Goal: Task Accomplishment & Management: Use online tool/utility

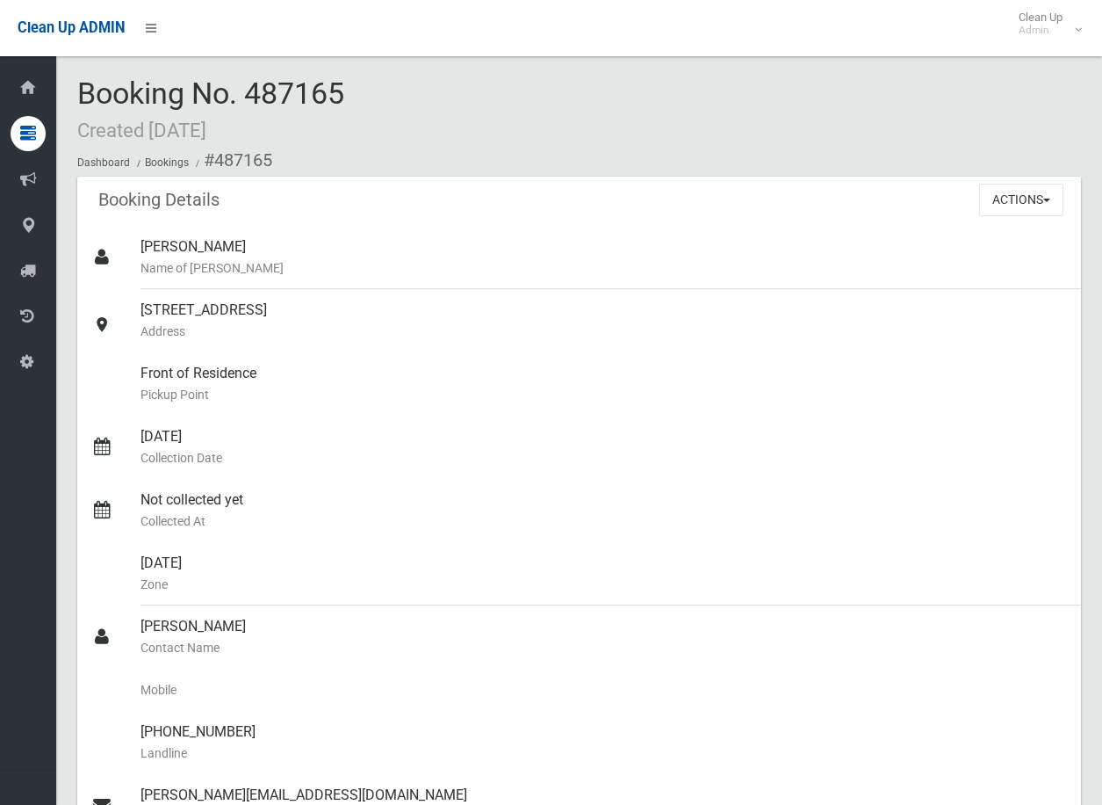
scroll to position [263, 0]
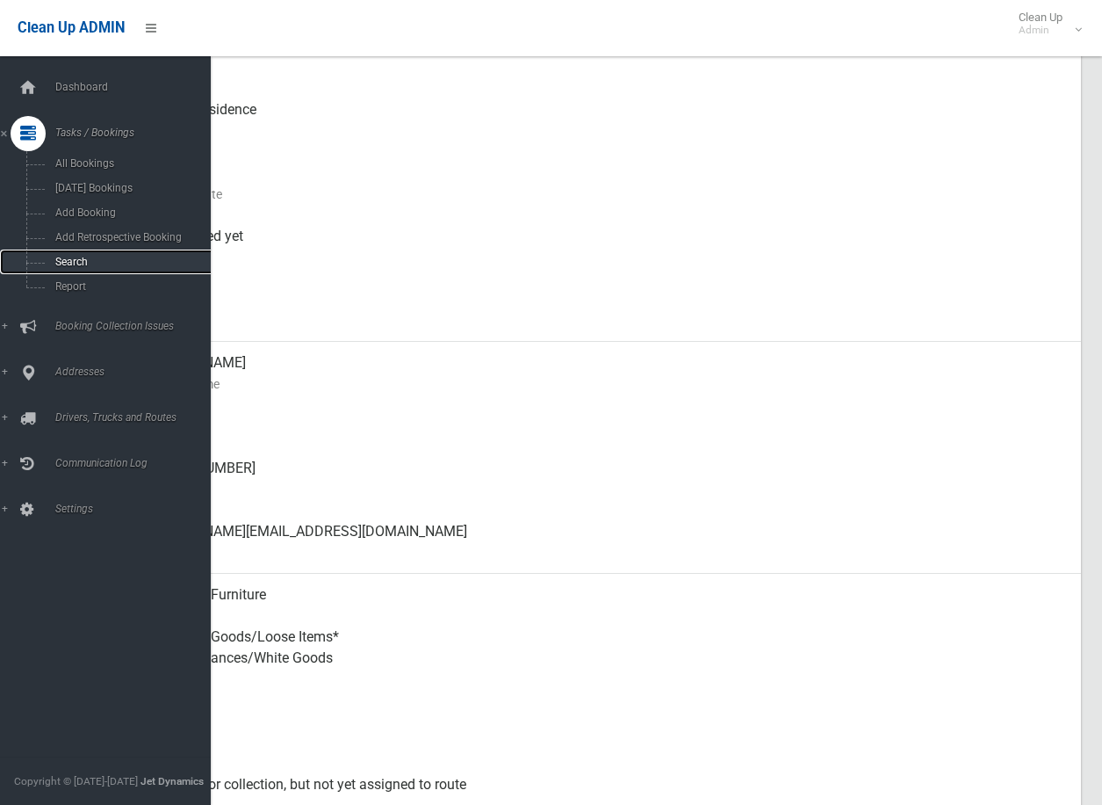
click at [73, 252] on link "Search" at bounding box center [112, 261] width 224 height 25
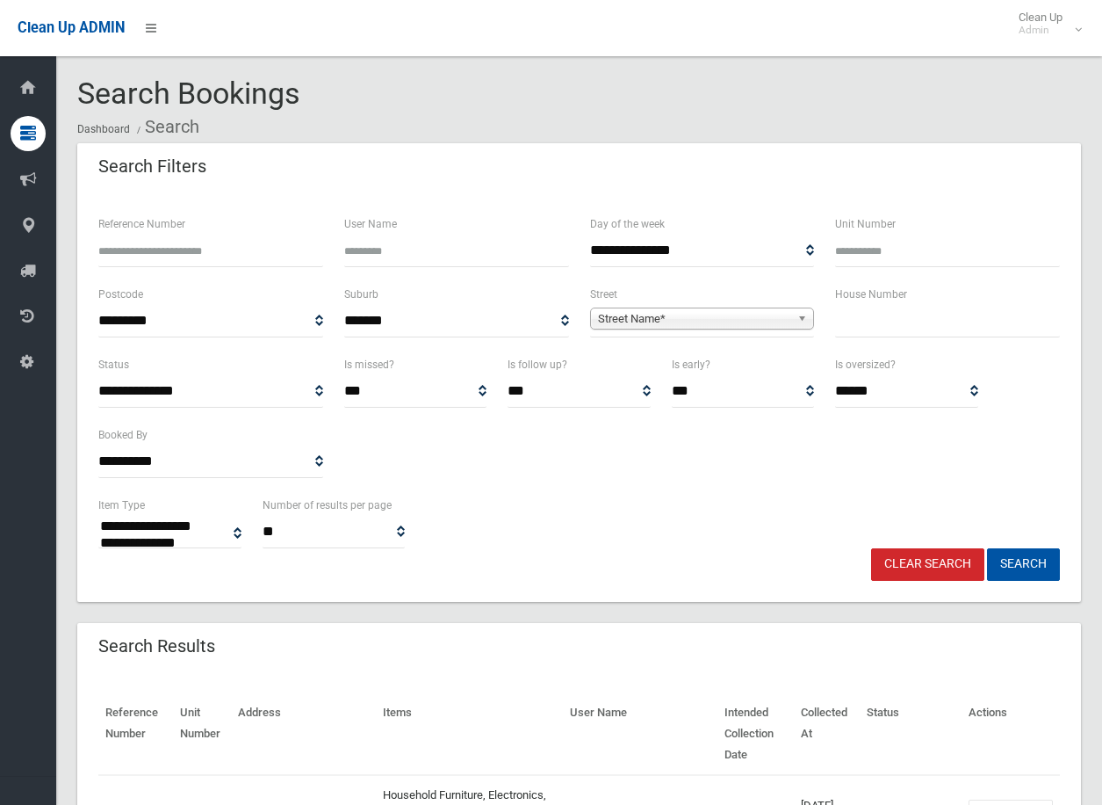
select select
click at [805, 314] on b at bounding box center [805, 318] width 16 height 20
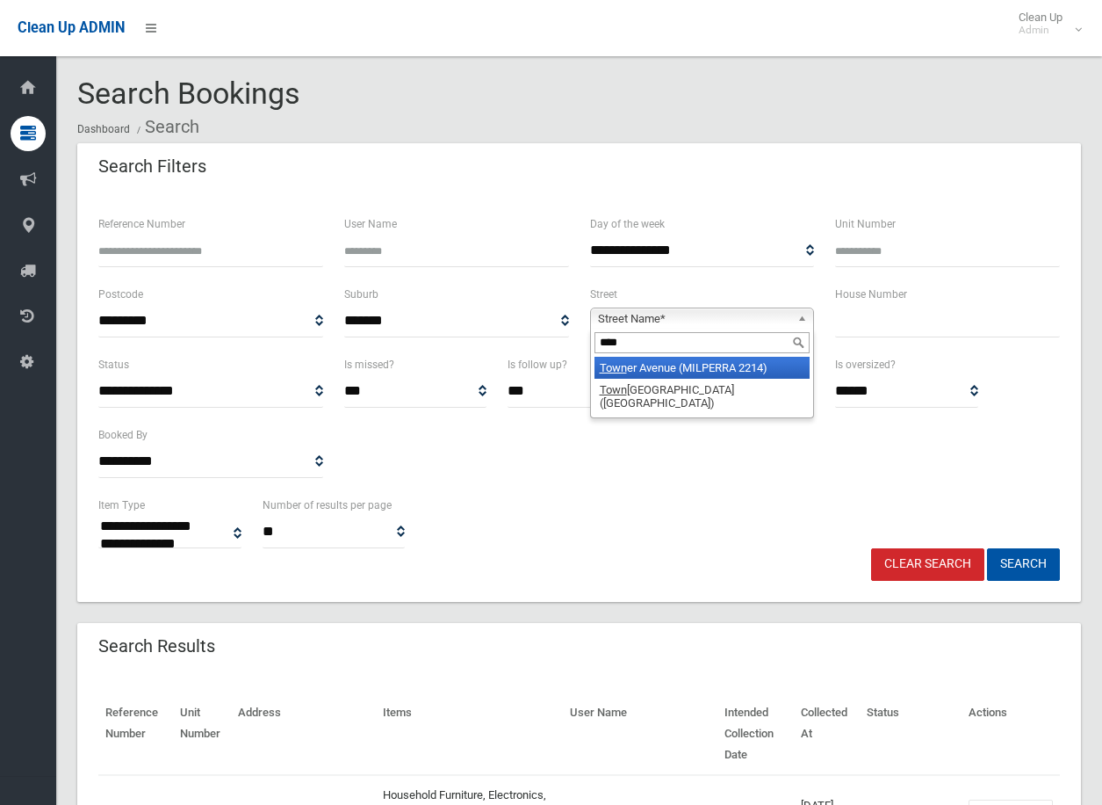
type input "*****"
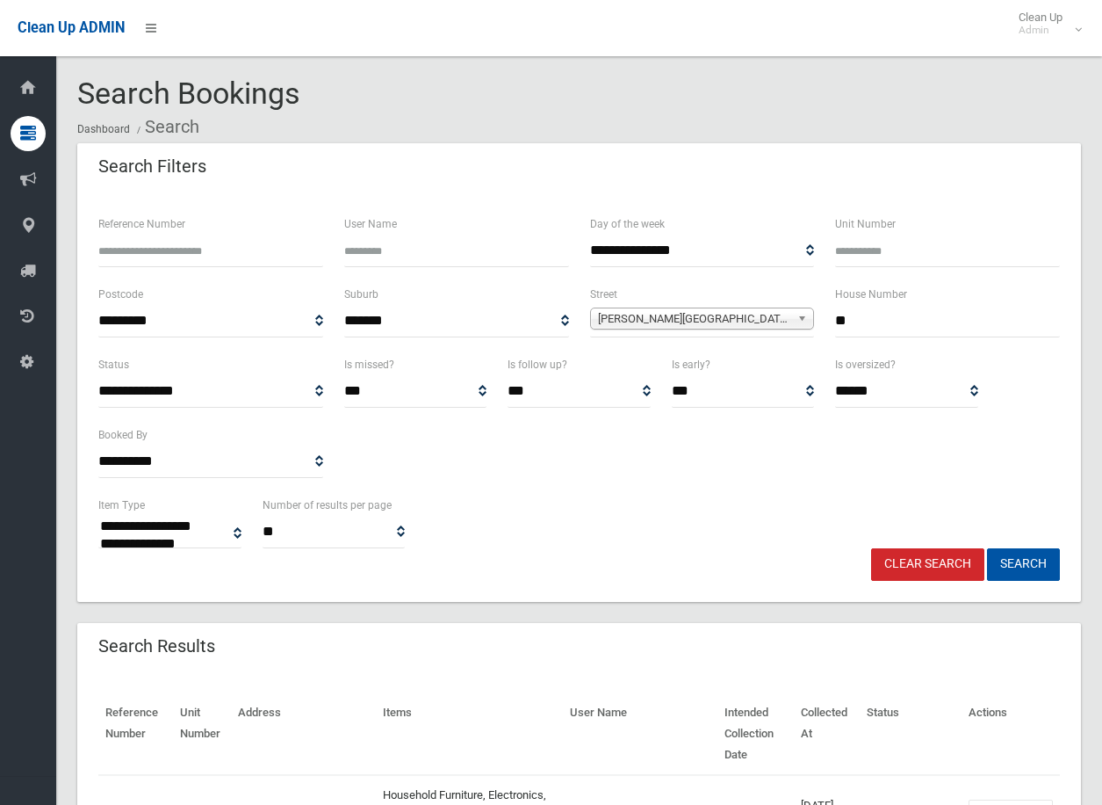
type input "**"
click at [987, 548] on button "Search" at bounding box center [1023, 564] width 73 height 32
select select
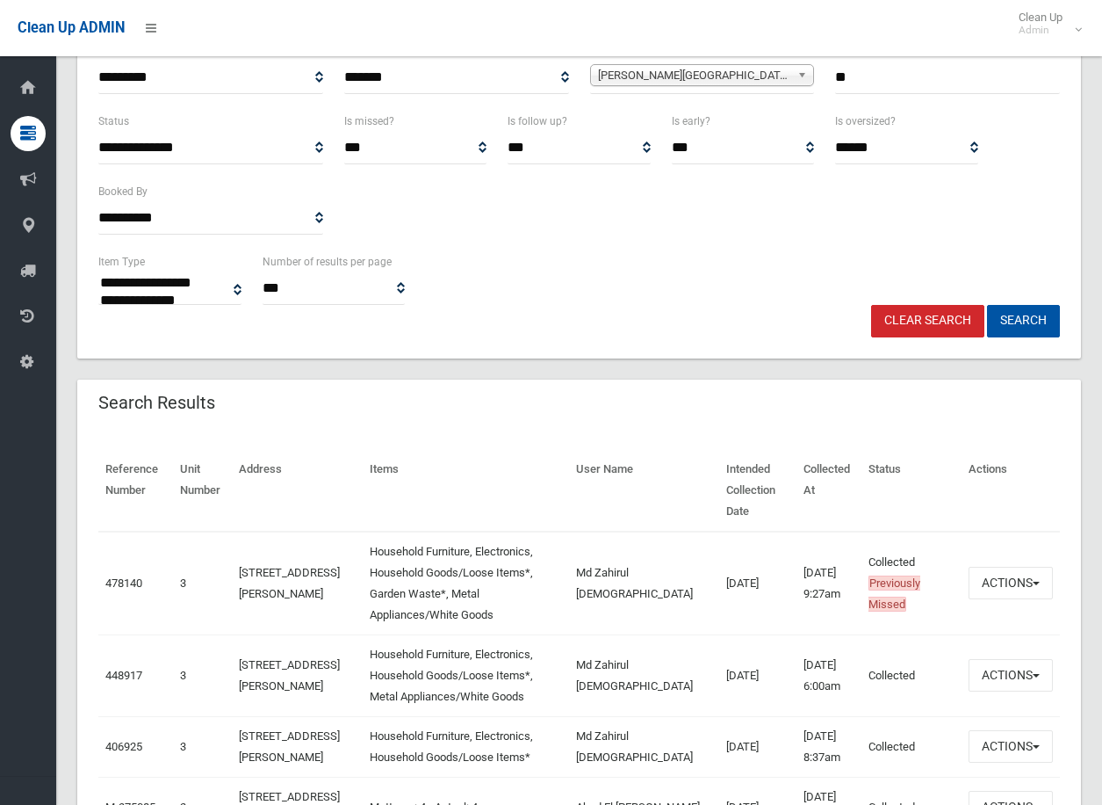
scroll to position [351, 0]
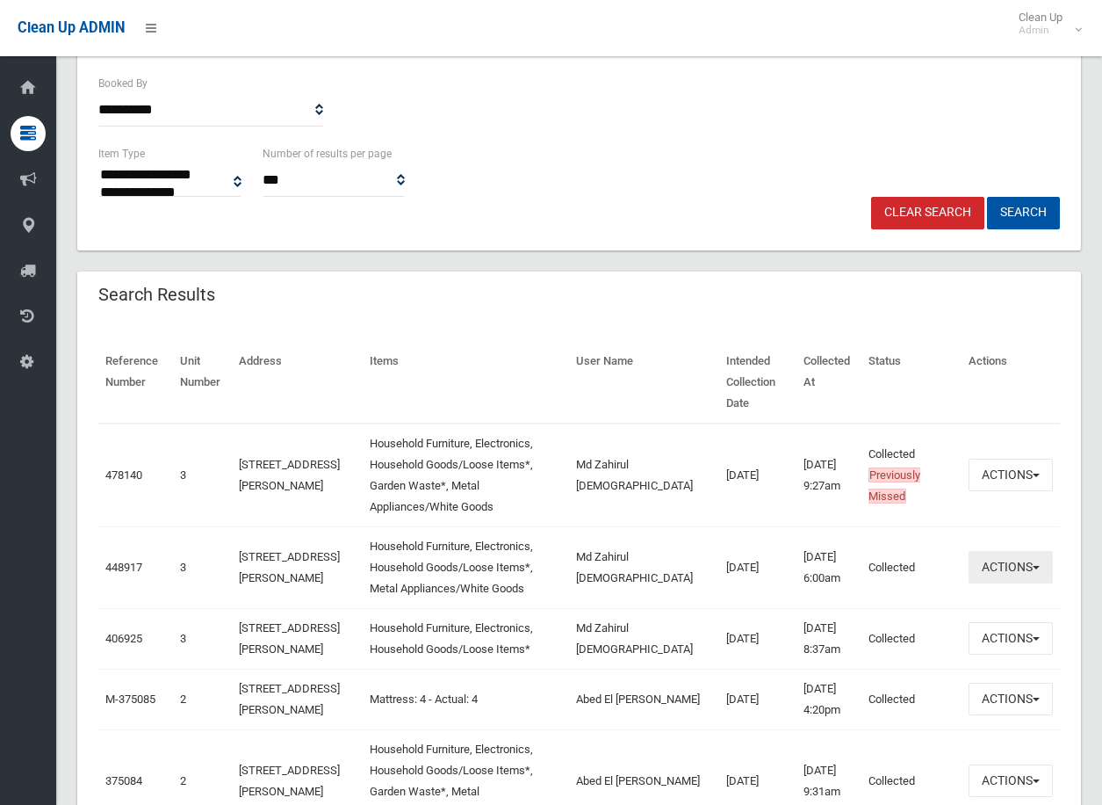
click at [1034, 551] on button "Actions" at bounding box center [1011, 567] width 84 height 32
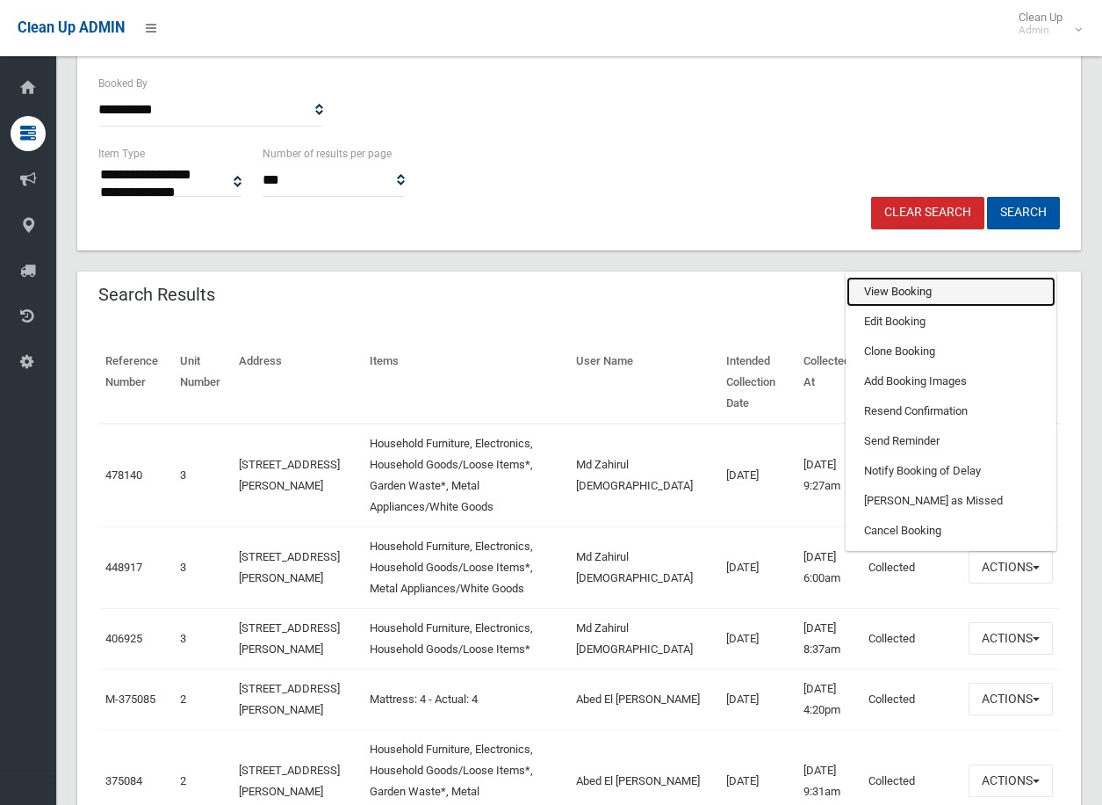
click at [907, 277] on link "View Booking" at bounding box center [951, 292] width 209 height 30
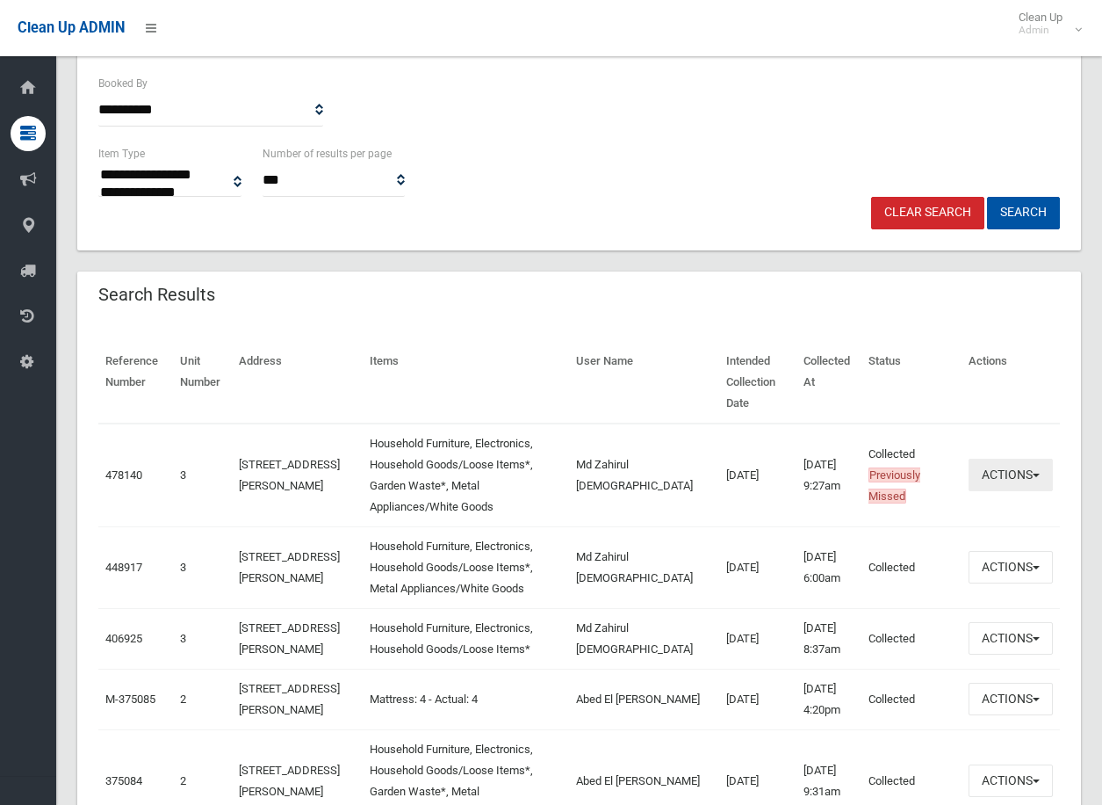
click at [1042, 458] on button "Actions" at bounding box center [1011, 474] width 84 height 32
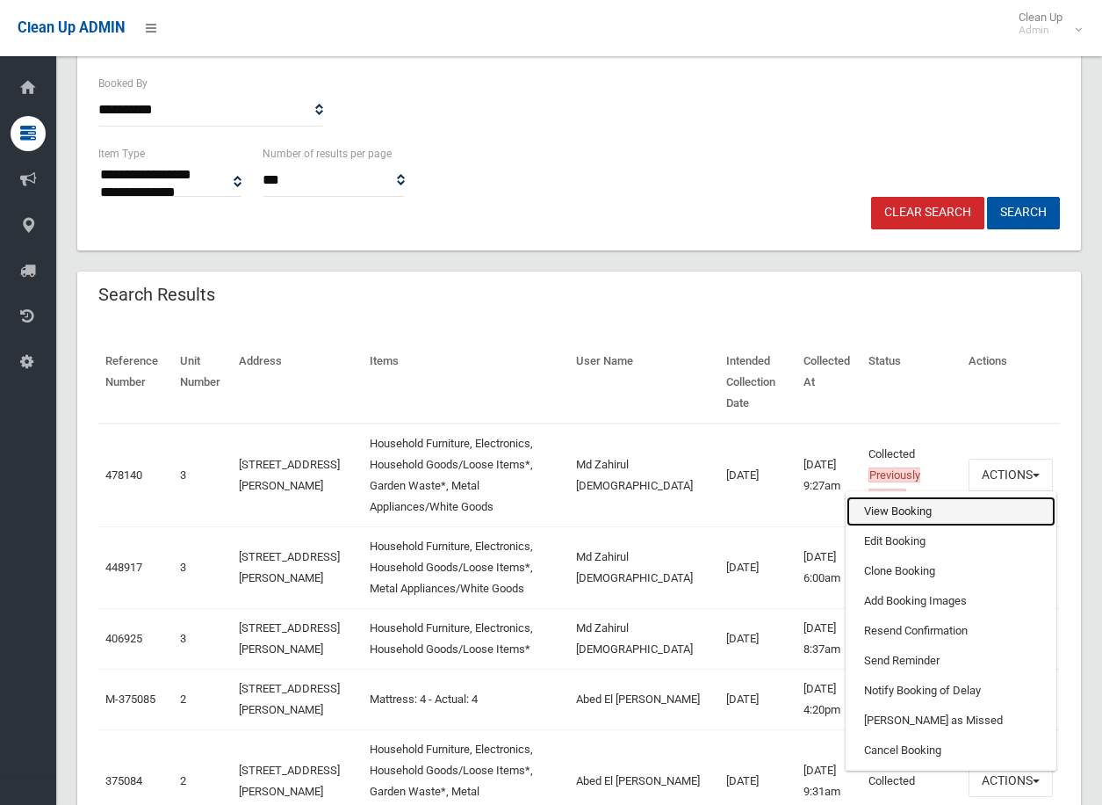
click at [902, 496] on link "View Booking" at bounding box center [951, 511] width 209 height 30
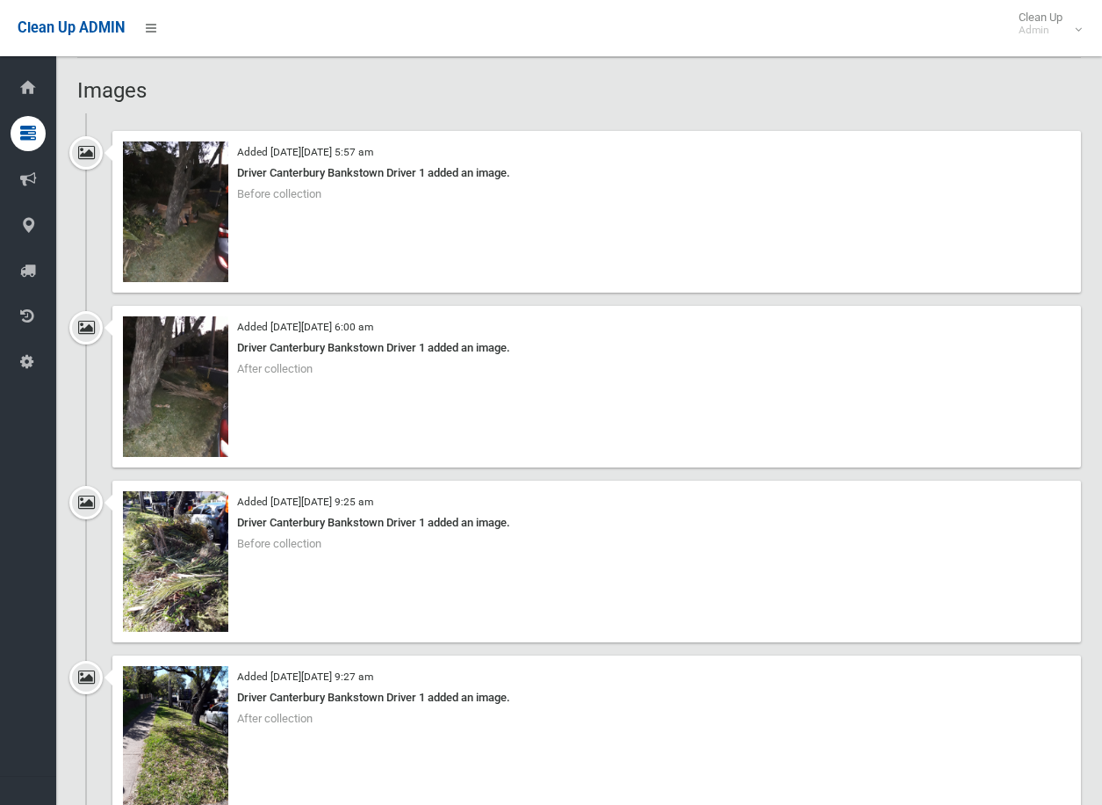
scroll to position [1757, 0]
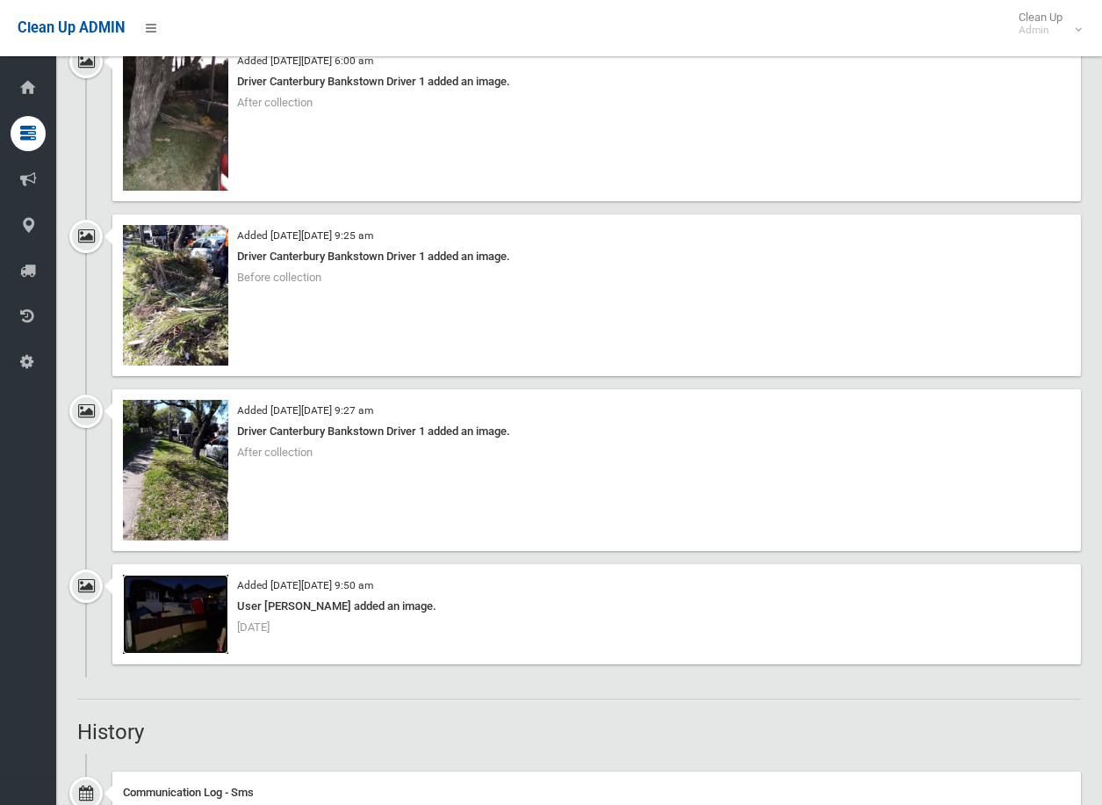
click at [207, 620] on img at bounding box center [175, 613] width 105 height 79
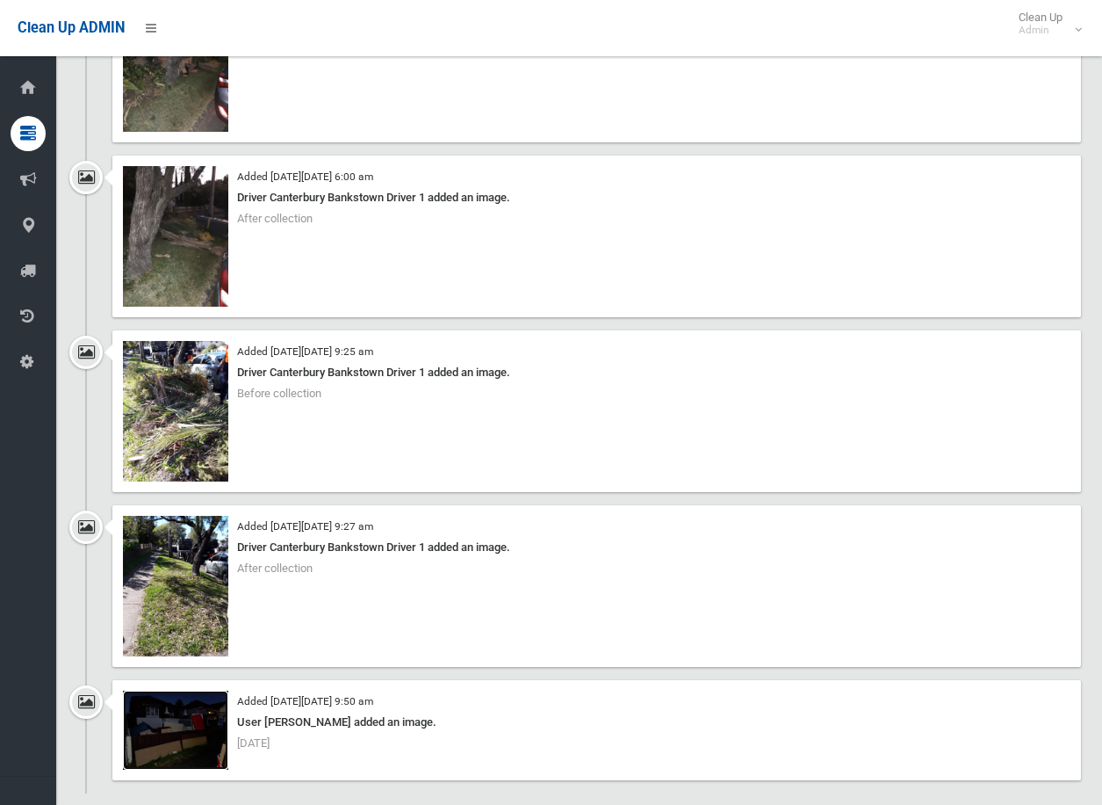
scroll to position [1405, 0]
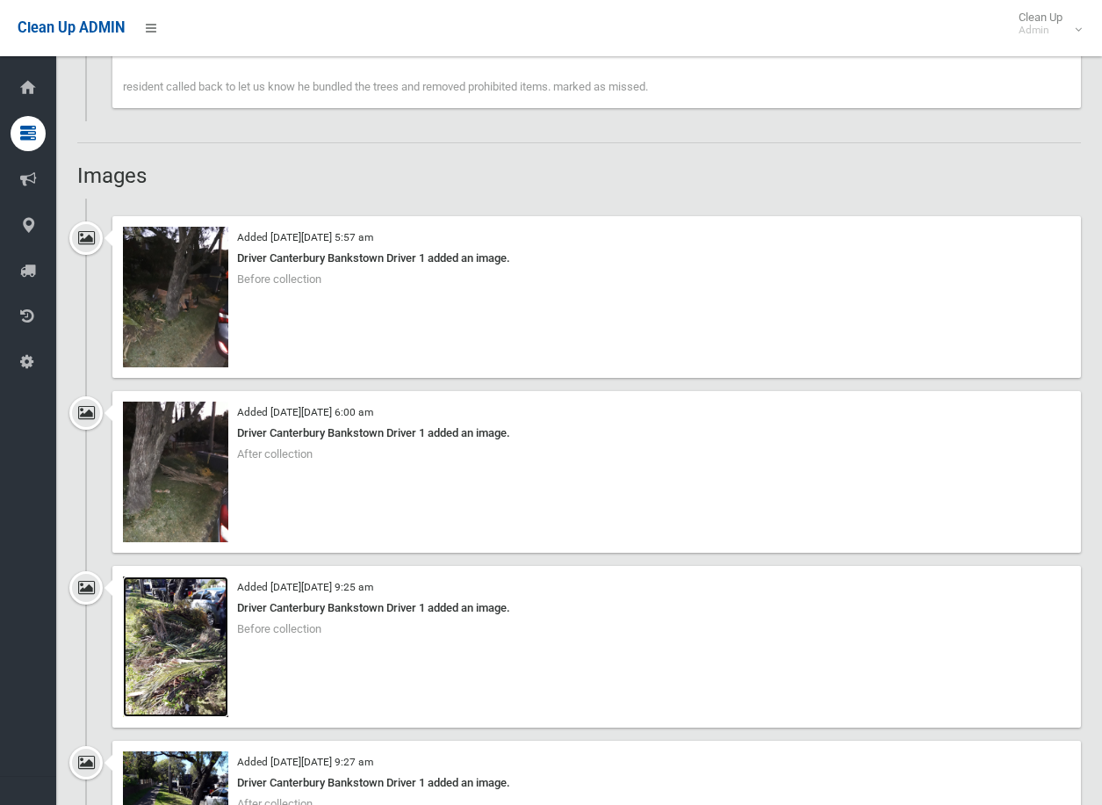
click at [171, 638] on img at bounding box center [175, 646] width 105 height 141
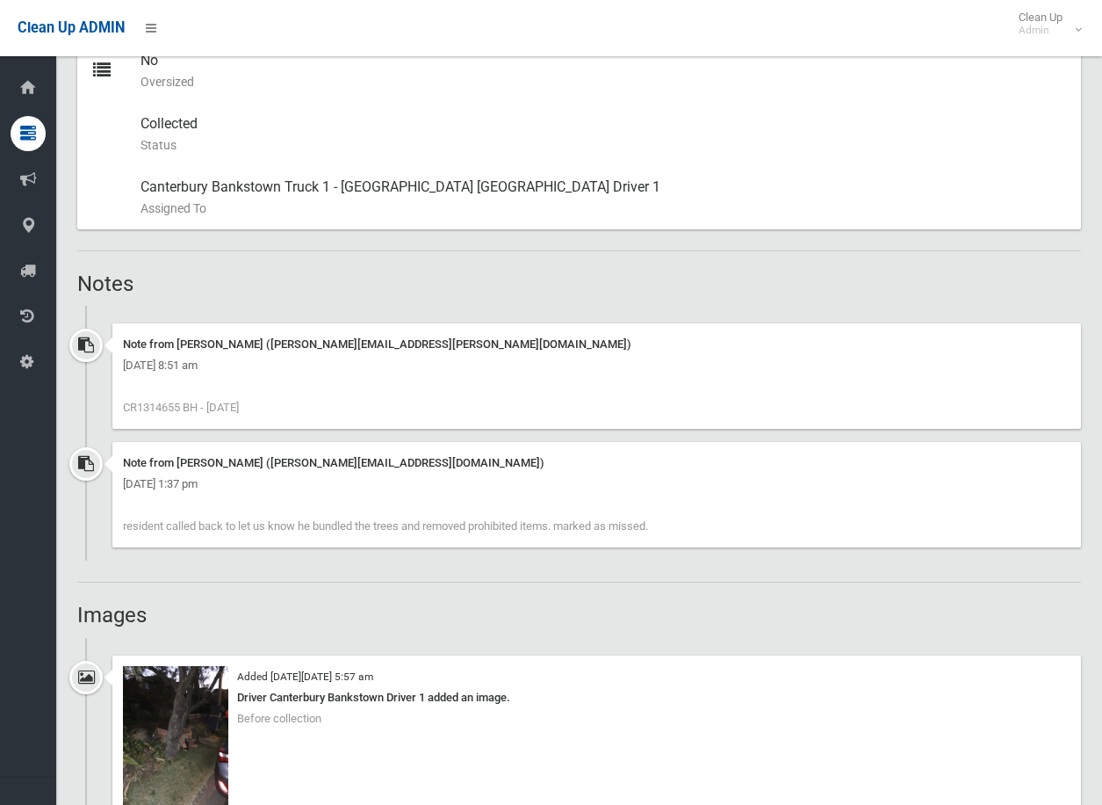
scroll to position [527, 0]
